Goal: Task Accomplishment & Management: Use online tool/utility

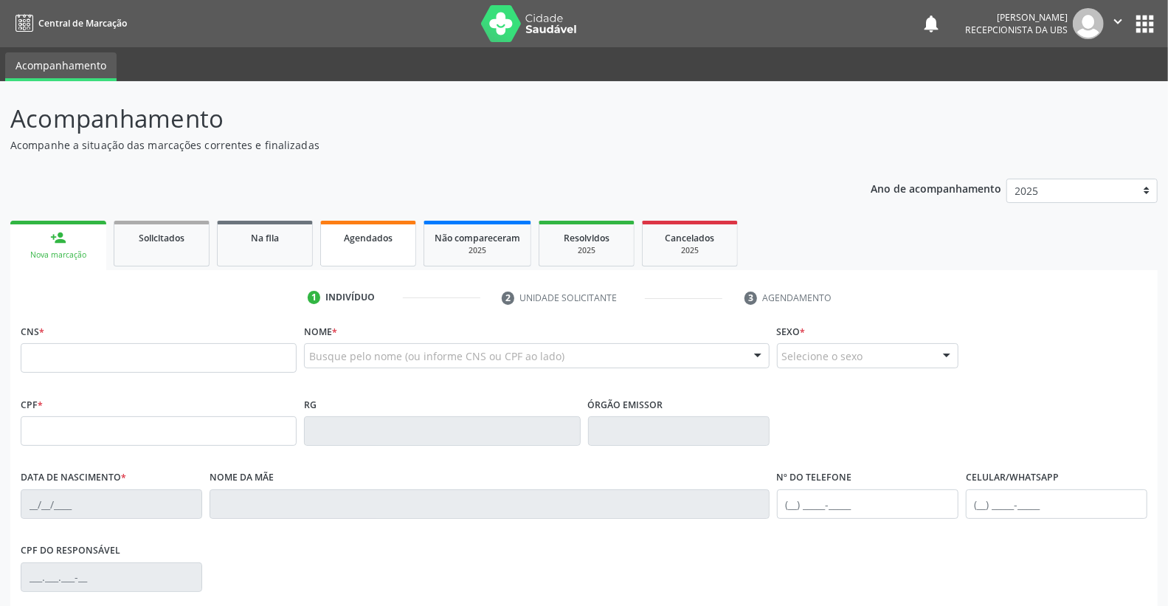
click at [374, 243] on div "Agendados" at bounding box center [368, 236] width 74 height 15
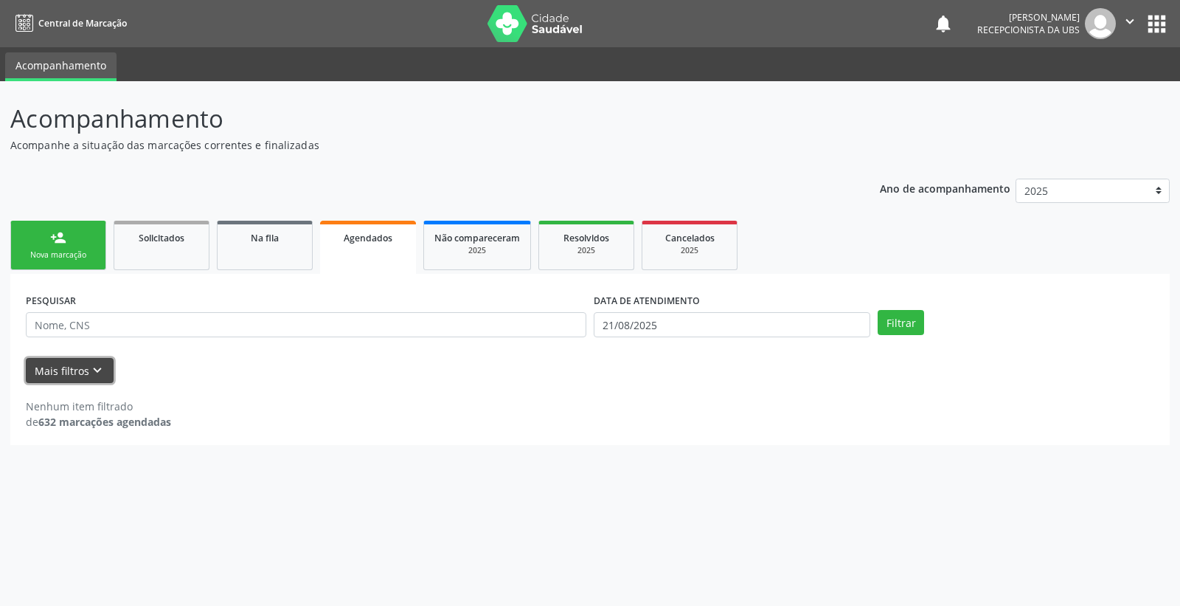
click at [52, 366] on button "Mais filtros keyboard_arrow_down" at bounding box center [70, 371] width 88 height 26
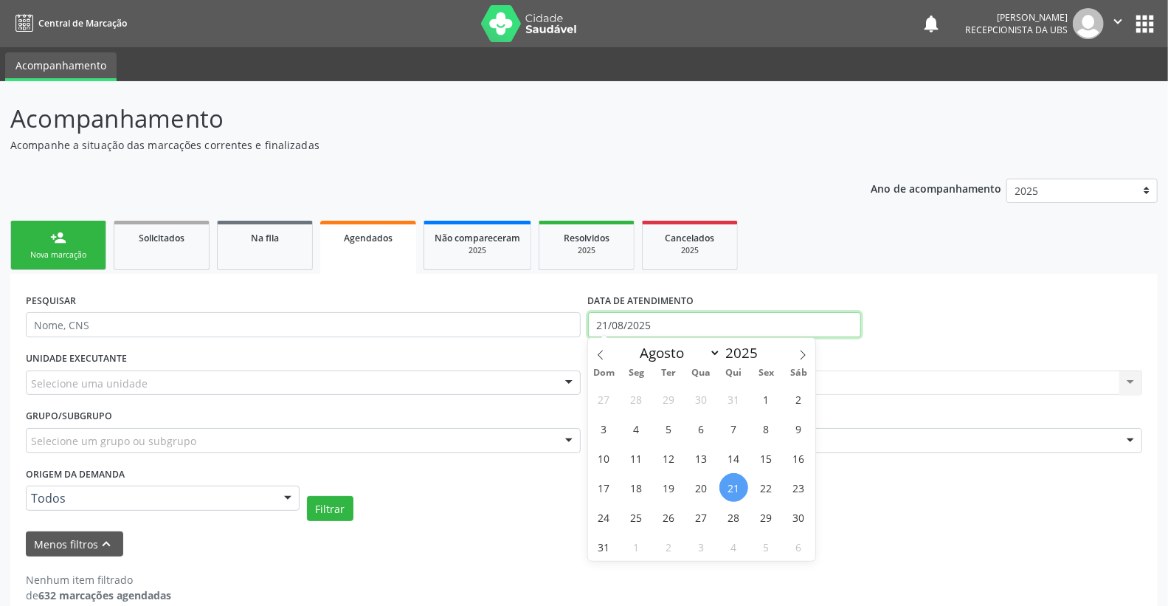
click at [664, 313] on input "21/08/2025" at bounding box center [725, 324] width 274 height 25
click at [631, 513] on span "25" at bounding box center [636, 516] width 29 height 29
type input "[DATE]"
click at [631, 513] on span "25" at bounding box center [636, 516] width 29 height 29
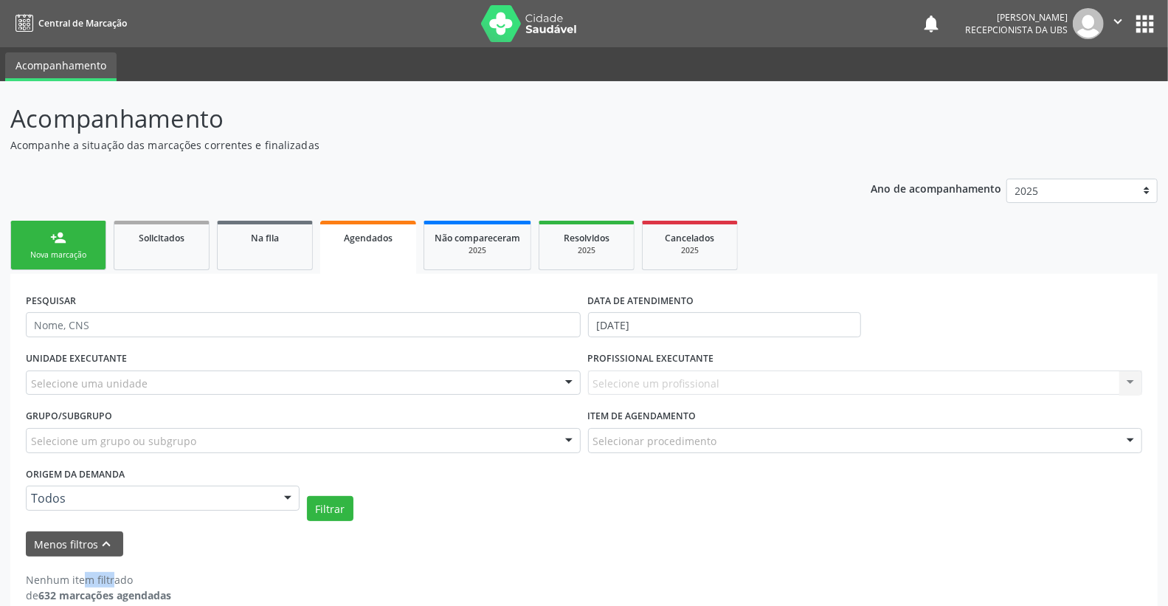
click at [631, 513] on div "Filtrar" at bounding box center [724, 508] width 842 height 25
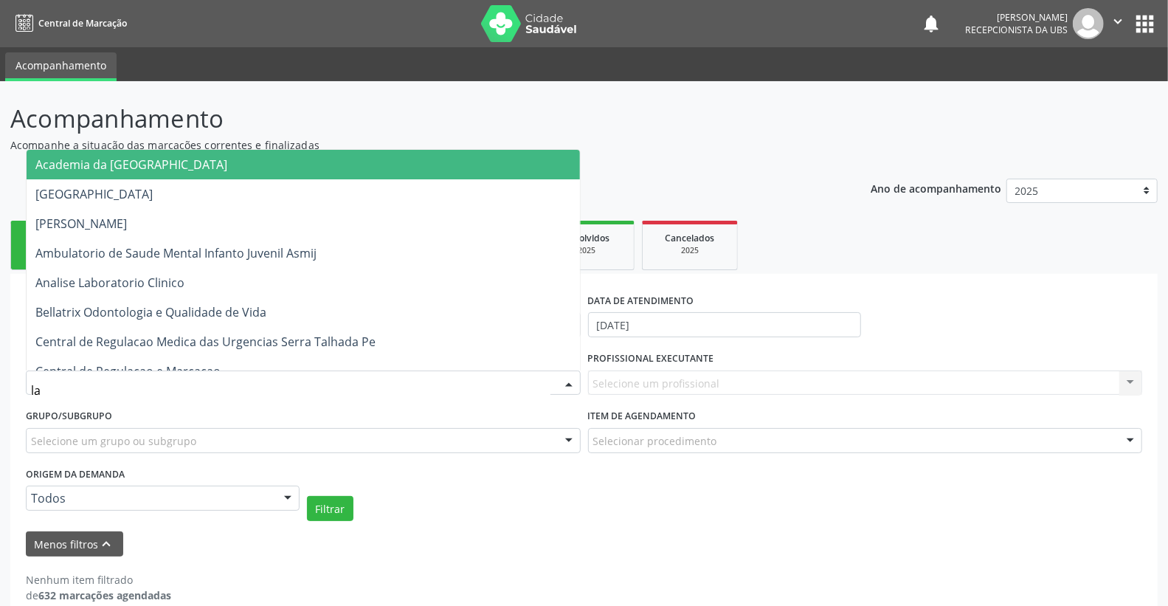
type input "lab"
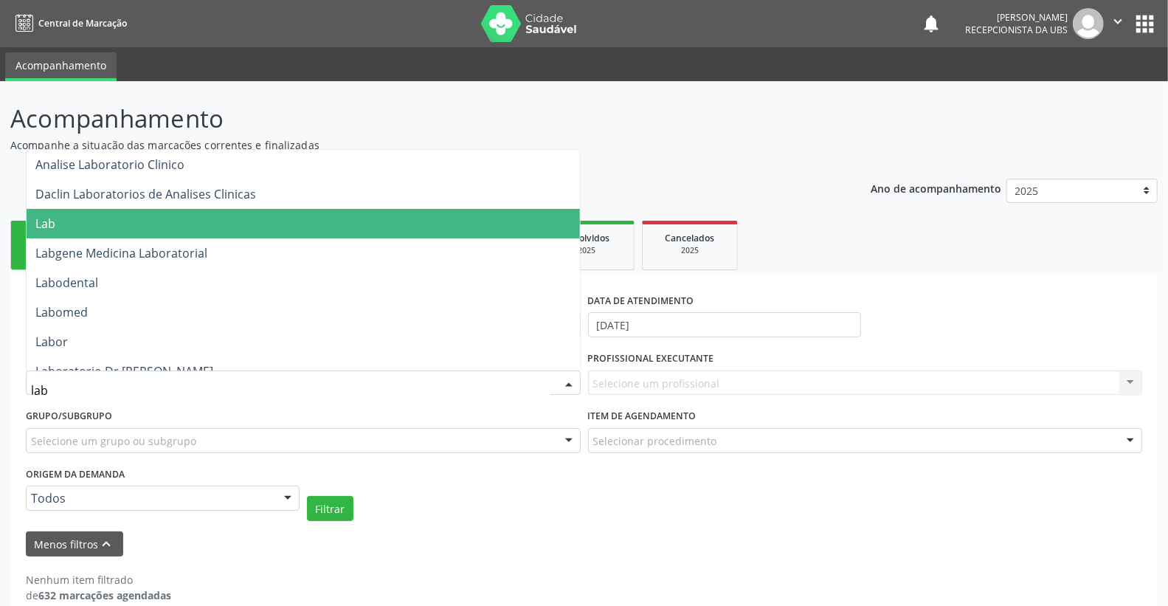
click at [74, 227] on span "Lab" at bounding box center [303, 224] width 553 height 30
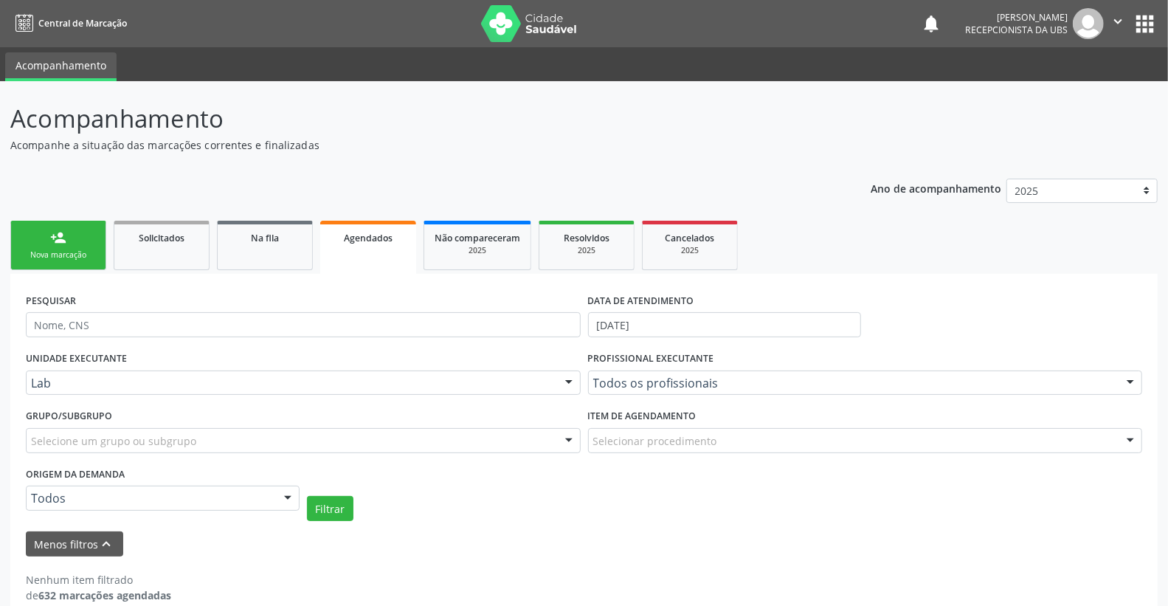
scroll to position [23, 0]
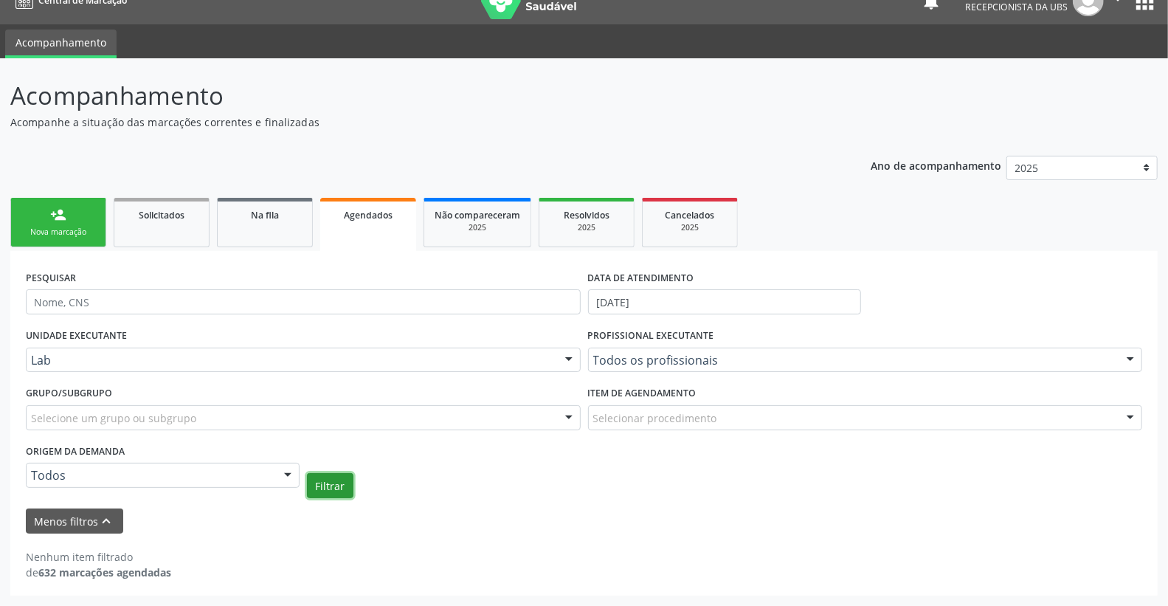
click at [319, 485] on button "Filtrar" at bounding box center [330, 485] width 46 height 25
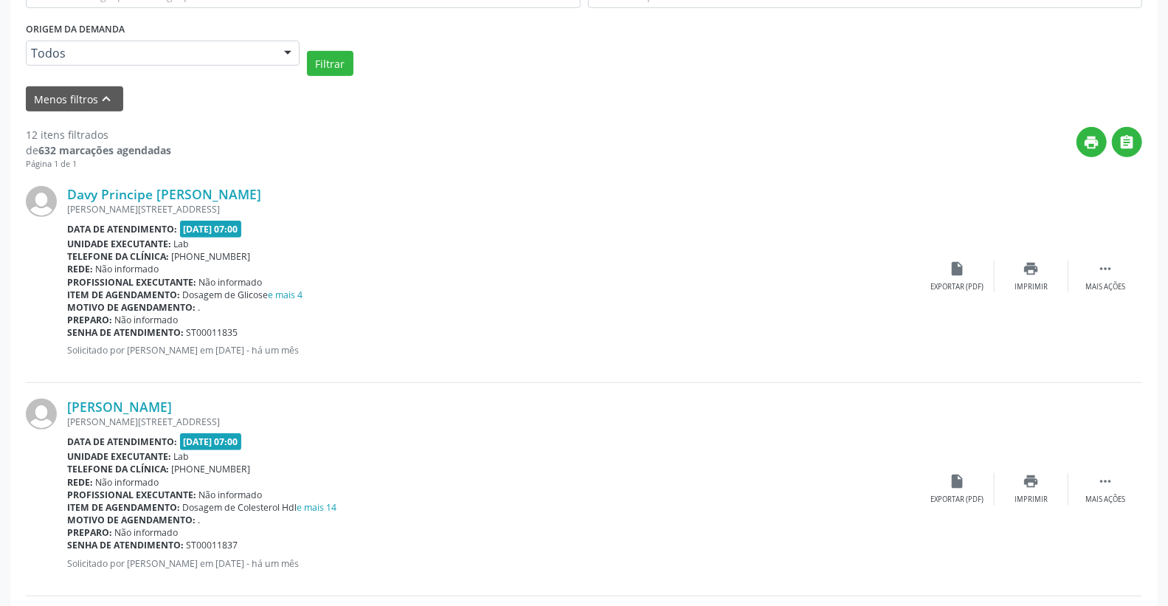
scroll to position [209, 0]
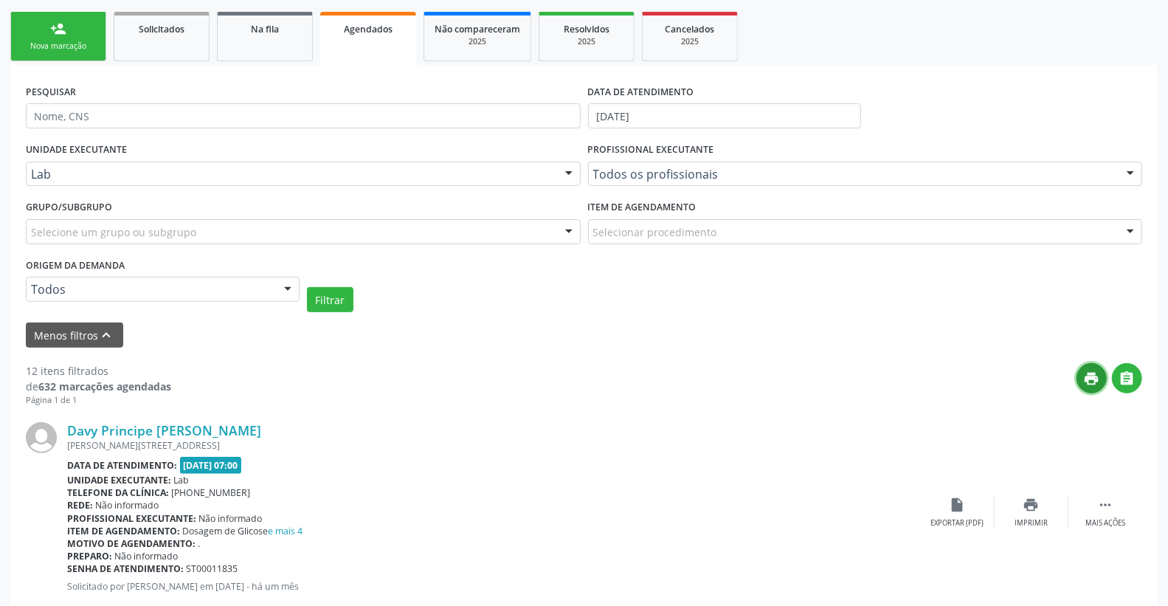
click at [1090, 384] on icon "print" at bounding box center [1091, 378] width 16 height 16
click at [68, 19] on link "person_add Nova marcação" at bounding box center [58, 36] width 96 height 49
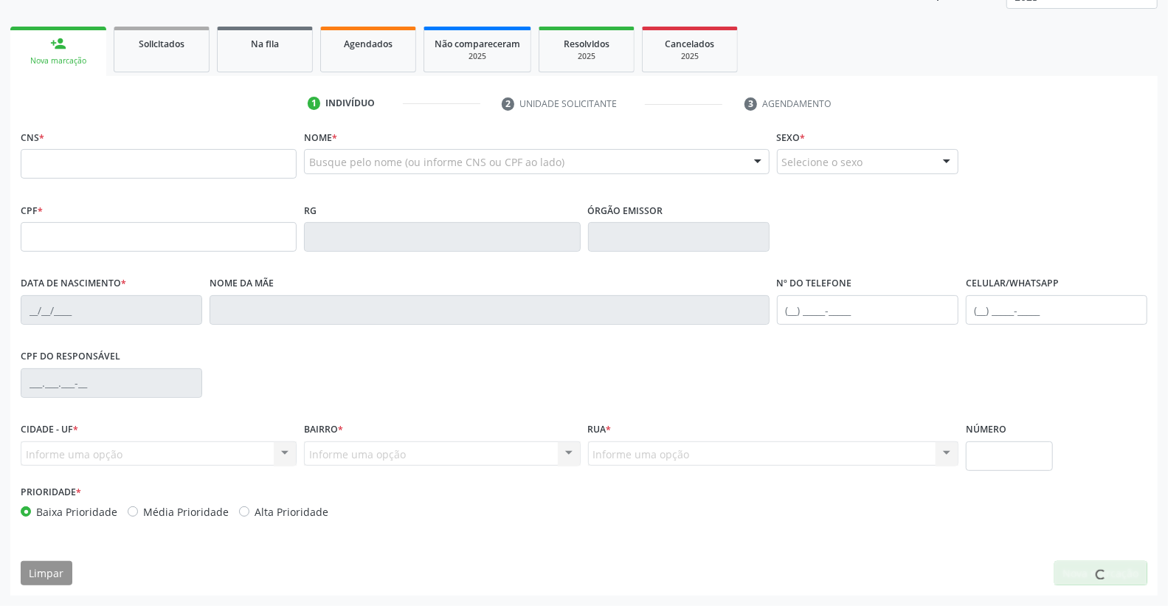
scroll to position [193, 0]
